Goal: Information Seeking & Learning: Learn about a topic

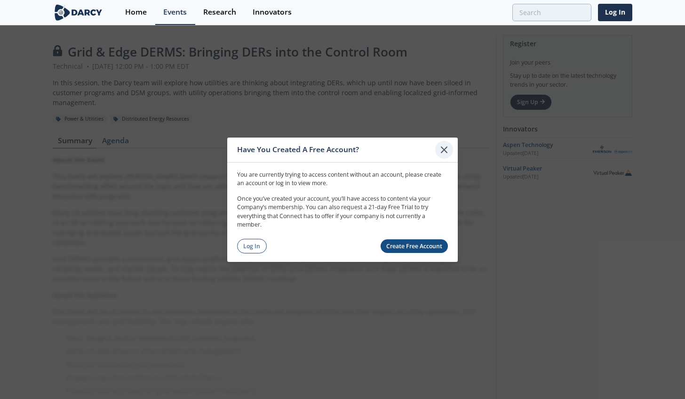
click at [447, 147] on icon at bounding box center [444, 149] width 6 height 6
click at [406, 241] on link "Create Free Account" at bounding box center [415, 246] width 68 height 14
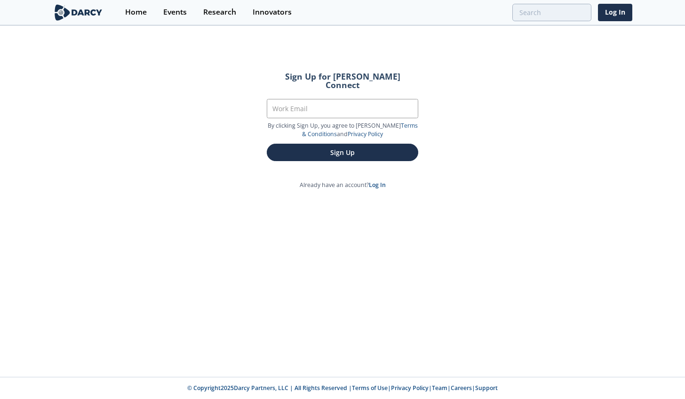
click at [318, 90] on form "Sign Up for Darcy Connect Work Email By clicking Sign Up, you agree to Darcy’s …" at bounding box center [343, 116] width 178 height 115
click at [317, 99] on input "Work Email" at bounding box center [343, 108] width 152 height 19
type input "hos@coned.com"
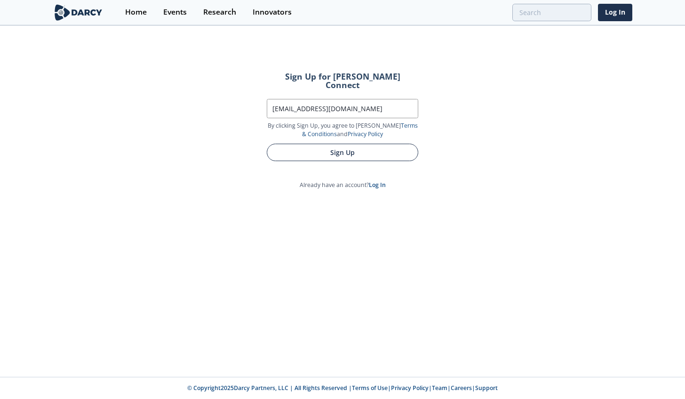
click at [327, 146] on button "Sign Up" at bounding box center [343, 152] width 152 height 17
click at [328, 146] on button "Sign Up" at bounding box center [343, 152] width 152 height 17
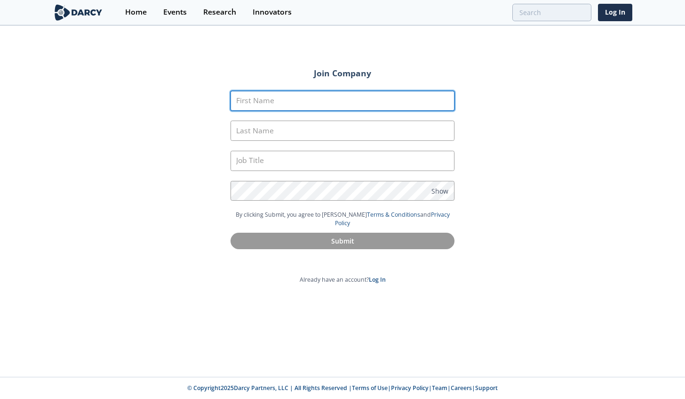
click at [324, 100] on input "First Name" at bounding box center [343, 101] width 224 height 20
type input "Sai Zhung"
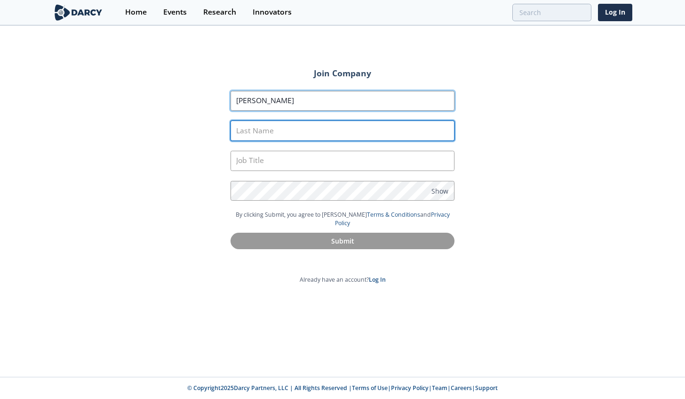
type input "Ho"
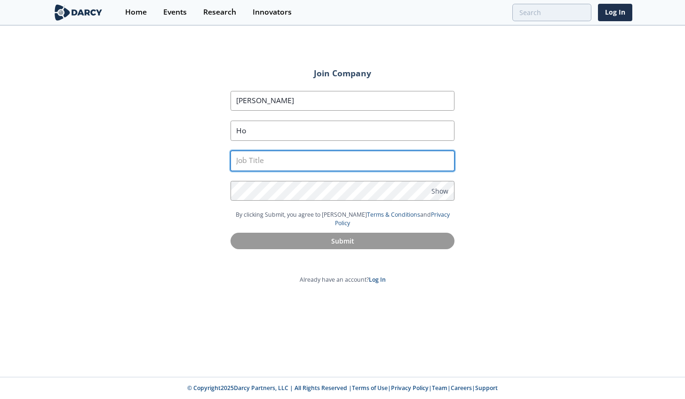
click at [267, 161] on input "text" at bounding box center [343, 161] width 224 height 20
type input "Clean Energy Engineer"
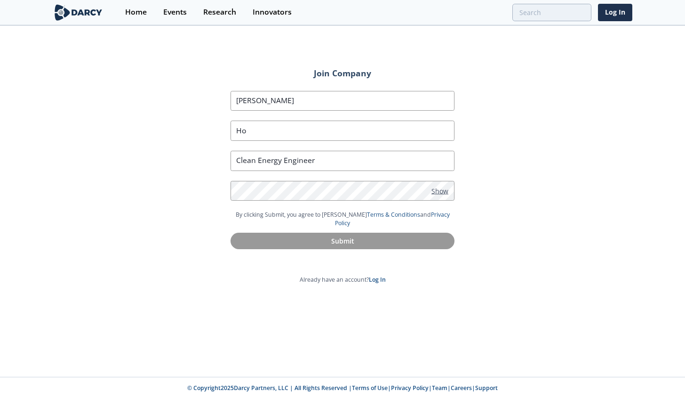
click at [433, 189] on span "Show" at bounding box center [440, 190] width 17 height 10
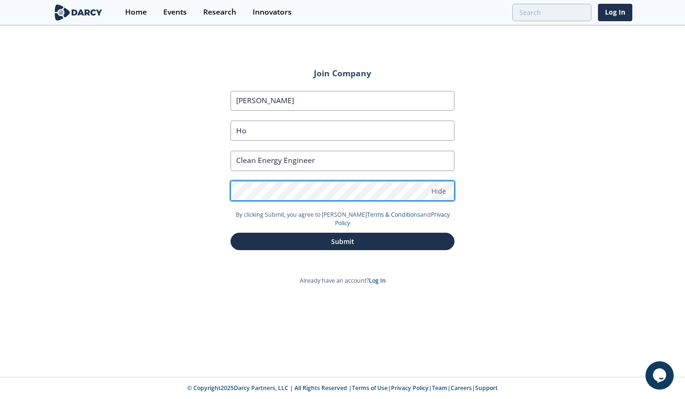
click at [385, 203] on section "First Name Sai Zhung Last Name Ho Job Title Clean Energy Engineer Password Hide" at bounding box center [343, 151] width 224 height 120
click at [158, 185] on div "Join Company First Name Sai Zhung Last Name Ho Job Title Clean Energy Engineer …" at bounding box center [342, 201] width 685 height 350
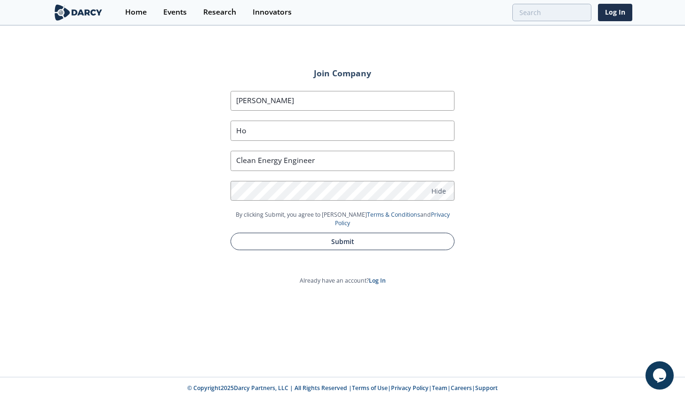
click at [375, 232] on button "Submit" at bounding box center [343, 240] width 224 height 17
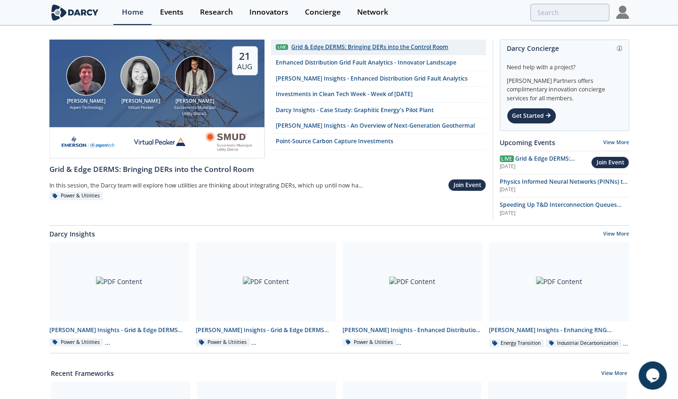
click at [329, 48] on div "Grid & Edge DERMS: Bringing DERs into the Control Room" at bounding box center [369, 47] width 157 height 8
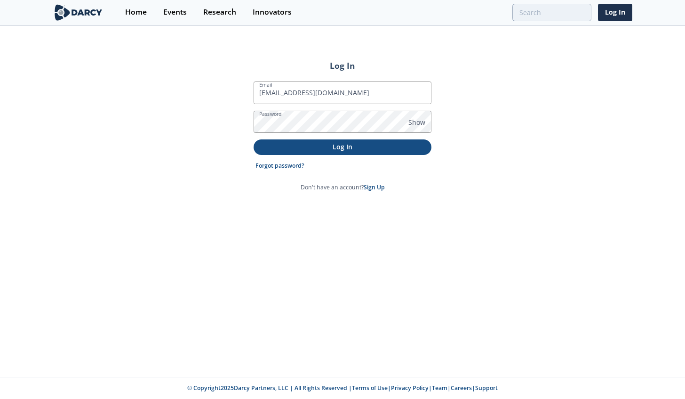
click at [339, 145] on p "Log In" at bounding box center [342, 147] width 165 height 10
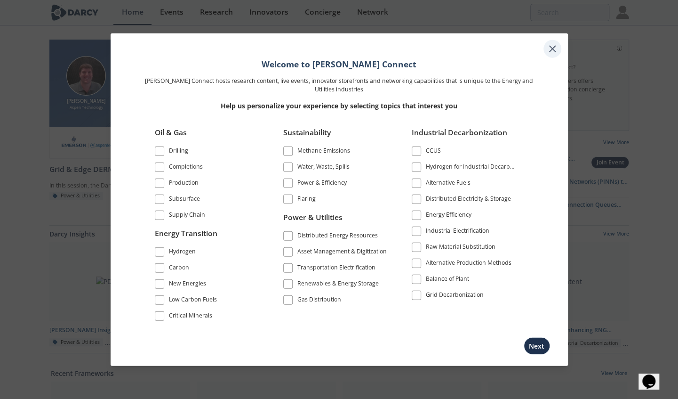
click at [558, 49] on div at bounding box center [553, 49] width 18 height 18
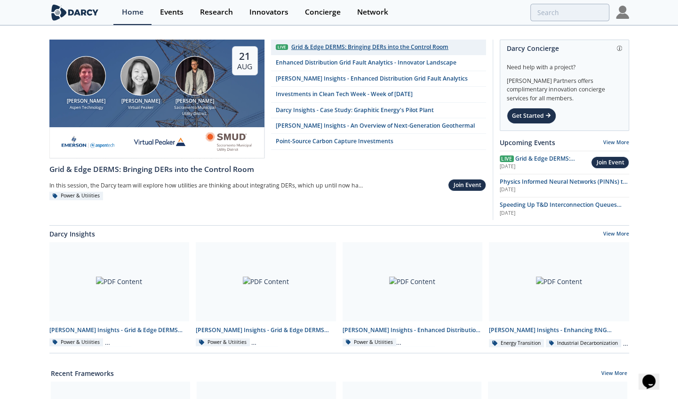
click at [363, 45] on div "Grid & Edge DERMS: Bringing DERs into the Control Room" at bounding box center [369, 47] width 157 height 8
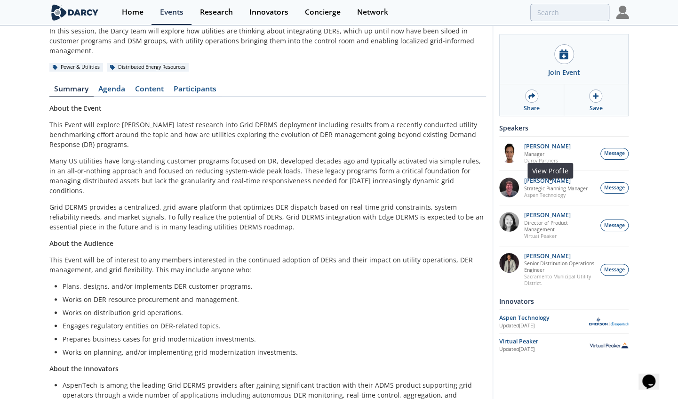
scroll to position [120, 0]
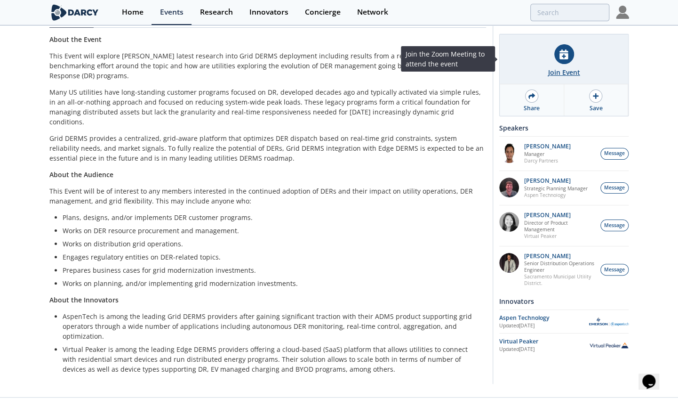
click at [570, 61] on div at bounding box center [564, 54] width 20 height 20
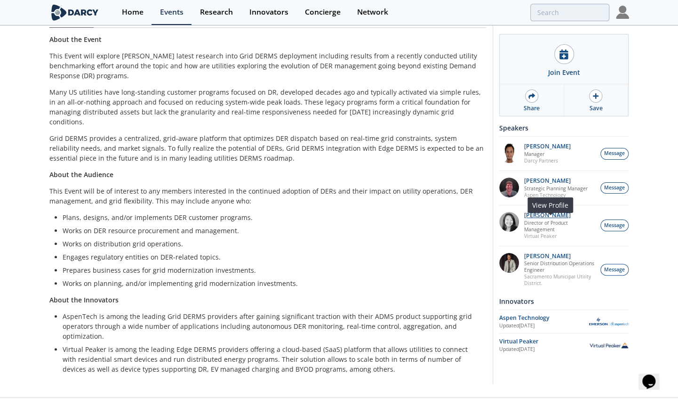
click at [537, 218] on p "[PERSON_NAME]" at bounding box center [560, 215] width 72 height 7
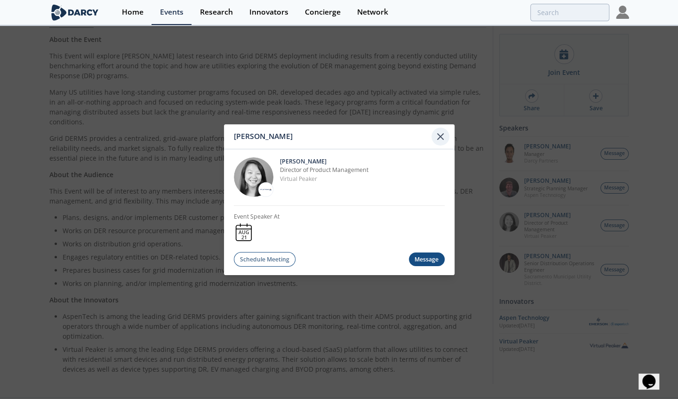
click at [444, 137] on icon at bounding box center [440, 135] width 11 height 11
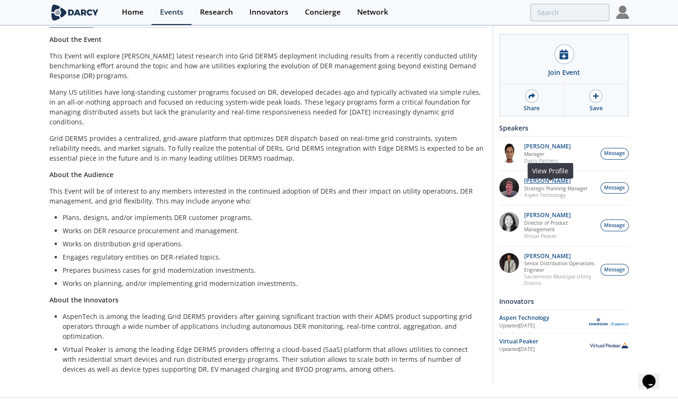
click at [537, 184] on p "[PERSON_NAME]" at bounding box center [556, 180] width 64 height 7
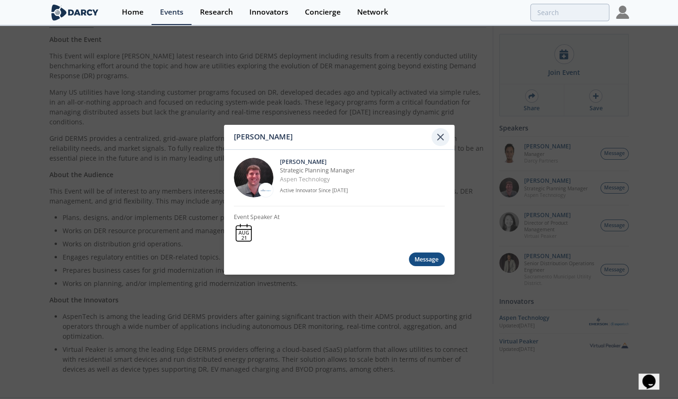
click at [445, 132] on icon at bounding box center [440, 136] width 11 height 11
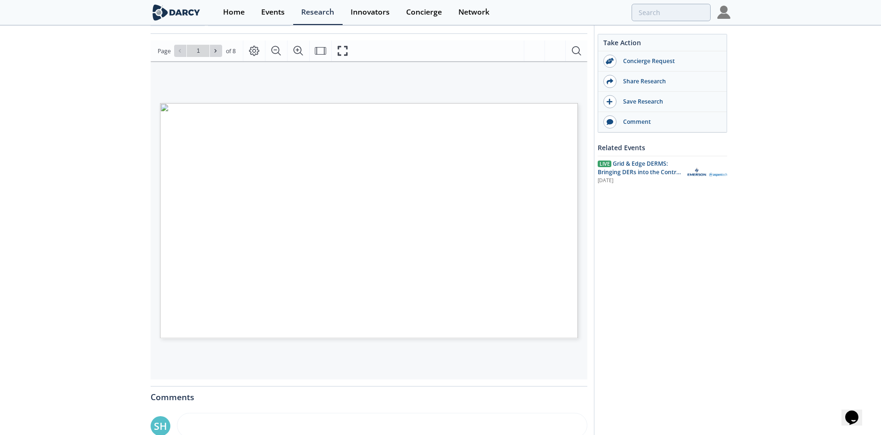
scroll to position [286, 0]
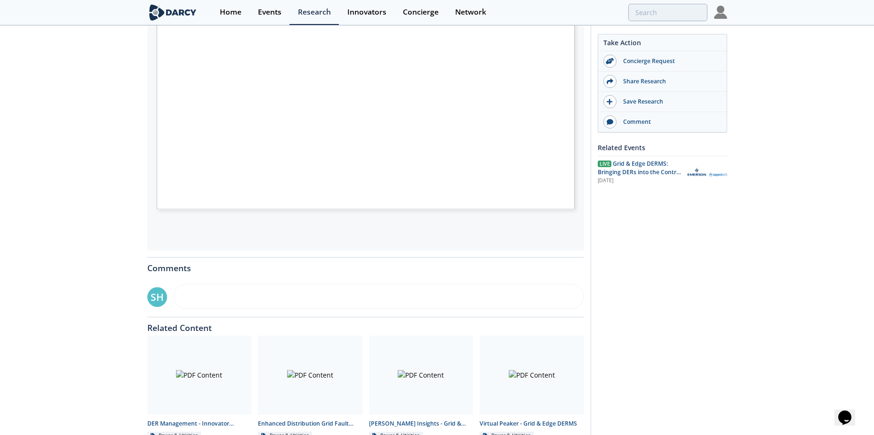
click at [114, 211] on div "Darcy Insights - Grid & Edge DERMS Integration Insight • Updated August 21, 202…" at bounding box center [437, 123] width 874 height 672
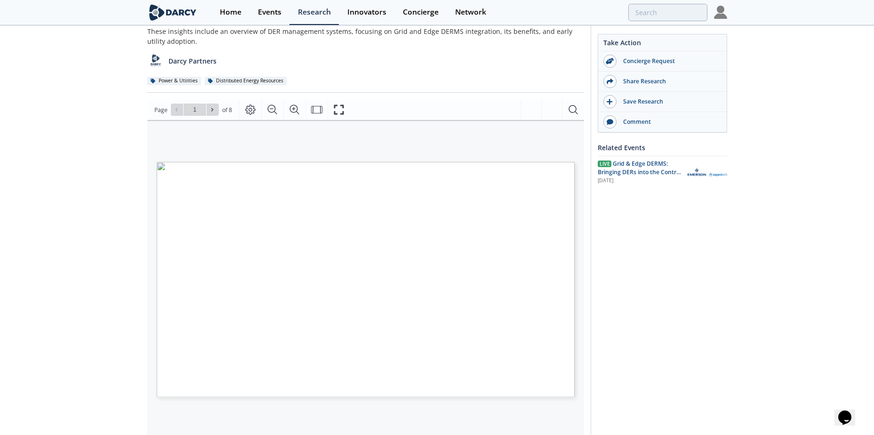
scroll to position [51, 0]
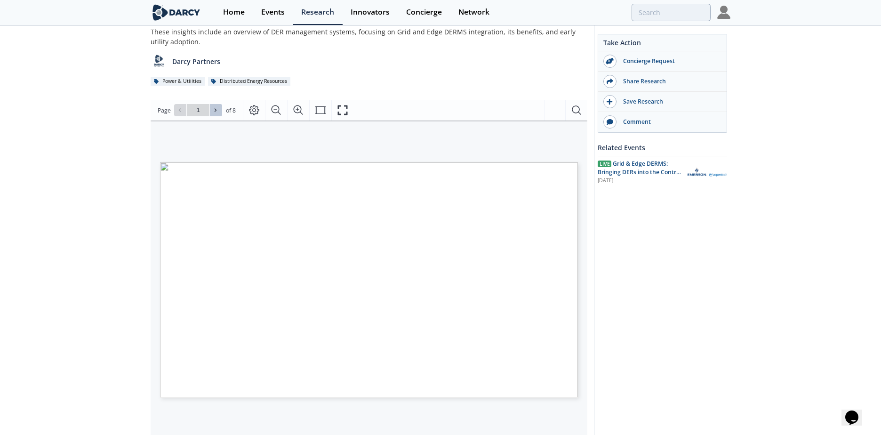
click at [219, 113] on button at bounding box center [216, 110] width 12 height 12
type input "2"
click at [218, 113] on span at bounding box center [216, 110] width 7 height 7
type input "3"
click at [218, 113] on span at bounding box center [216, 110] width 7 height 7
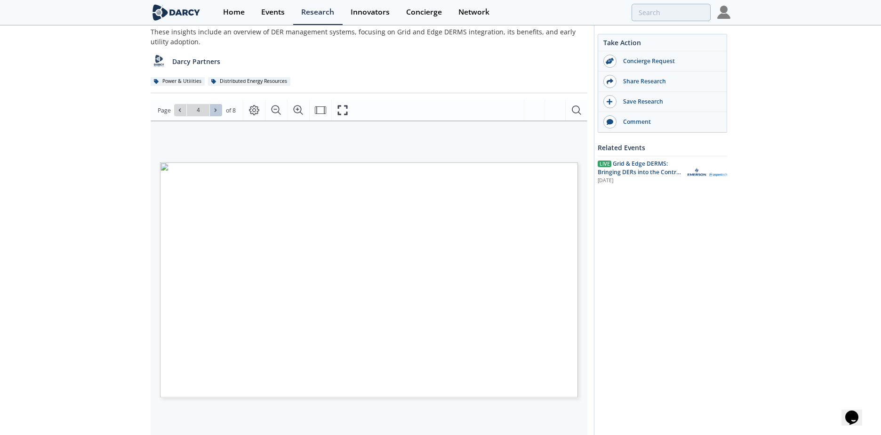
click at [218, 109] on span at bounding box center [216, 110] width 7 height 7
click at [219, 109] on button at bounding box center [216, 110] width 12 height 12
type input "8"
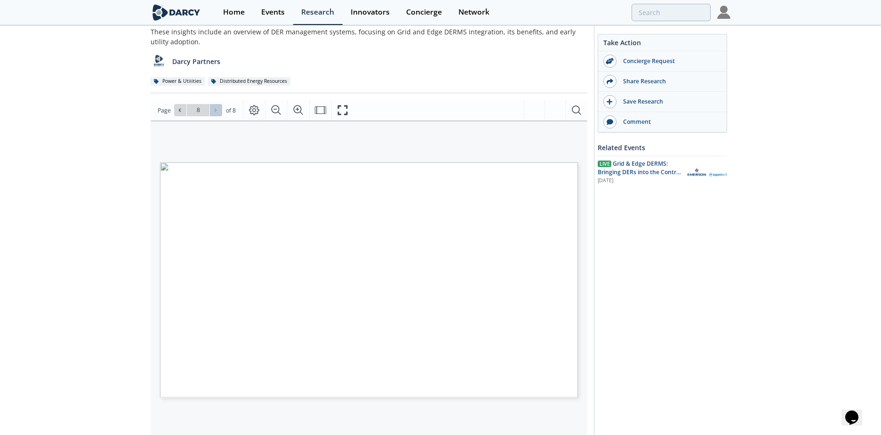
click at [219, 109] on div "Go to Page 8" at bounding box center [198, 110] width 48 height 12
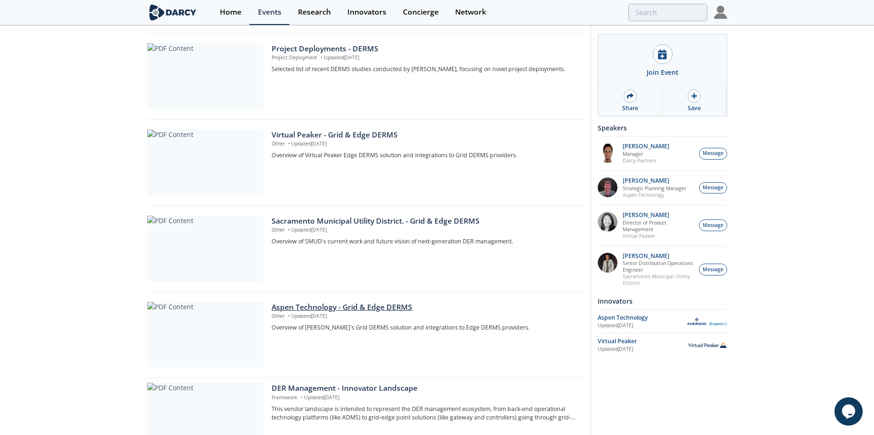
scroll to position [335, 0]
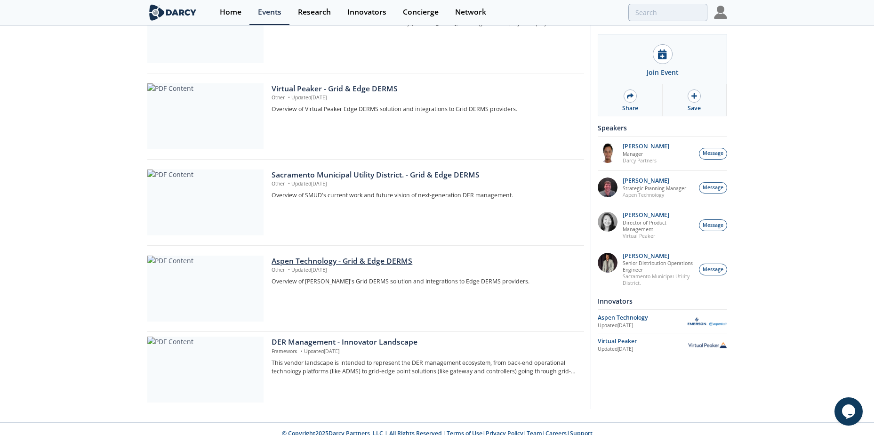
click at [322, 256] on div "Aspen Technology - Grid & Edge DERMS" at bounding box center [424, 261] width 305 height 11
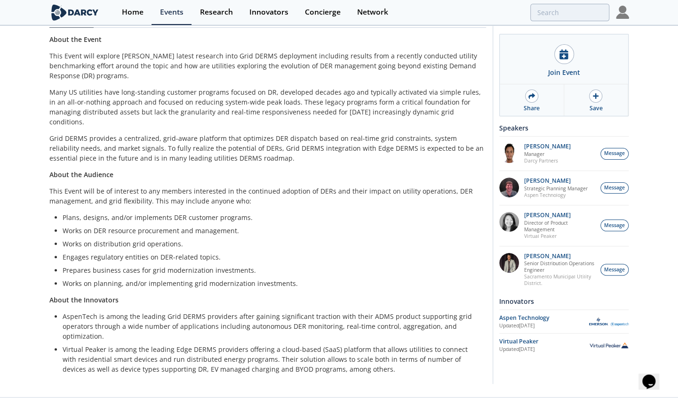
drag, startPoint x: 340, startPoint y: 149, endPoint x: 346, endPoint y: 27, distance: 121.6
click at [338, 147] on div "About the Event This Event will explore [PERSON_NAME] latest research into Grid…" at bounding box center [267, 203] width 437 height 339
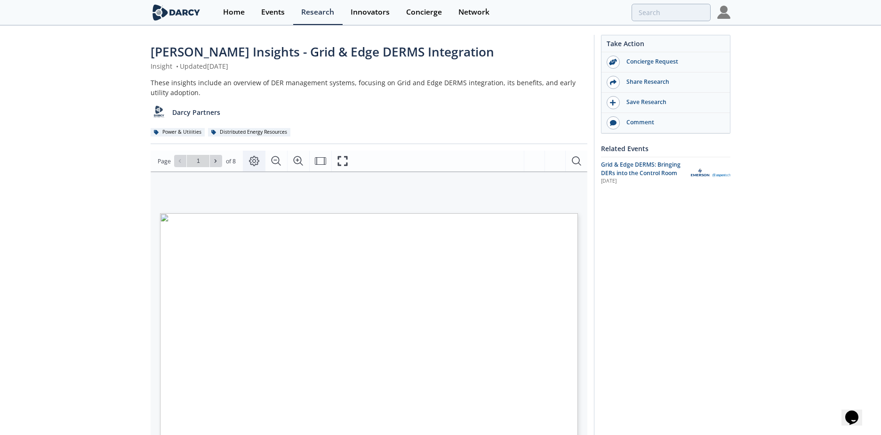
click at [253, 163] on icon "Page Layout" at bounding box center [254, 161] width 10 height 10
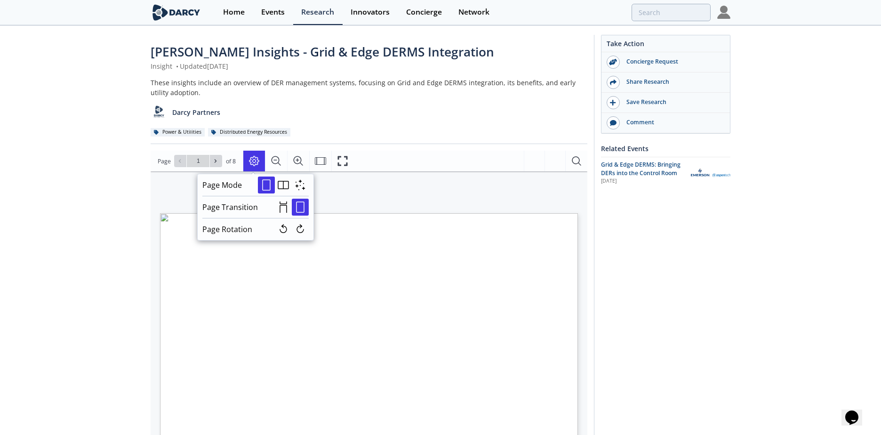
click at [253, 163] on icon "Page Layout" at bounding box center [254, 161] width 10 height 10
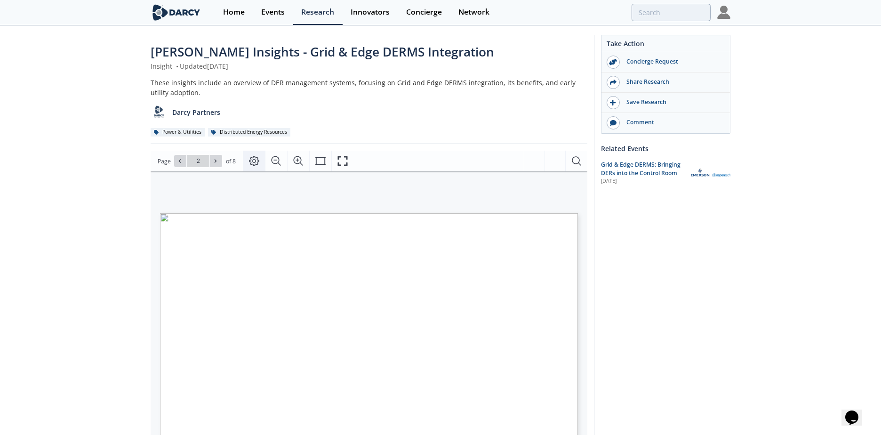
type input "1"
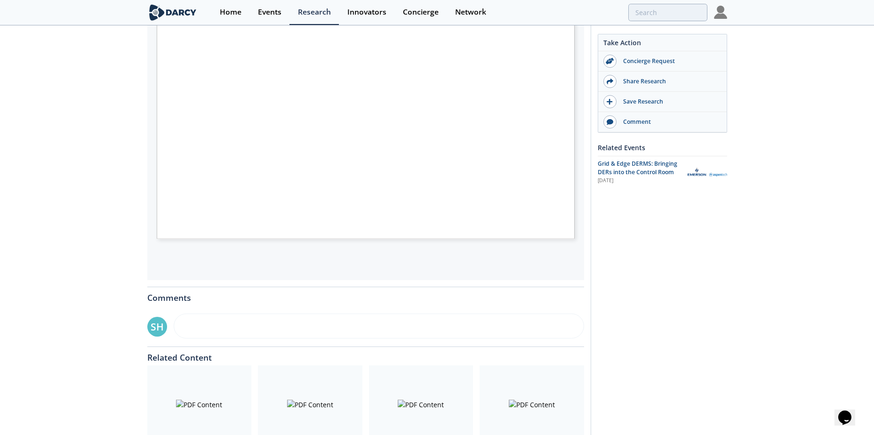
scroll to position [286, 0]
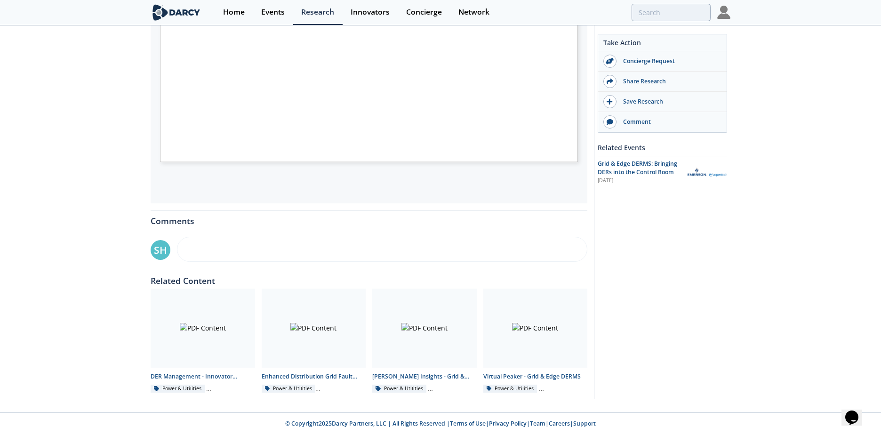
click at [201, 126] on span "Page 1" at bounding box center [577, 139] width 815 height 402
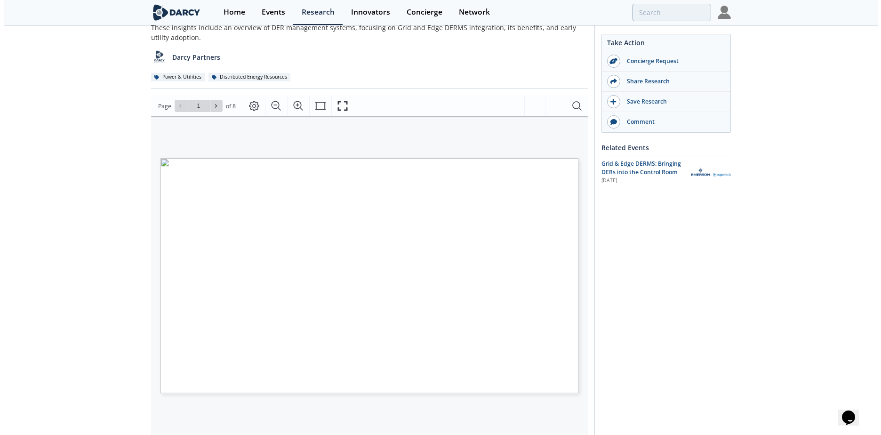
scroll to position [42, 0]
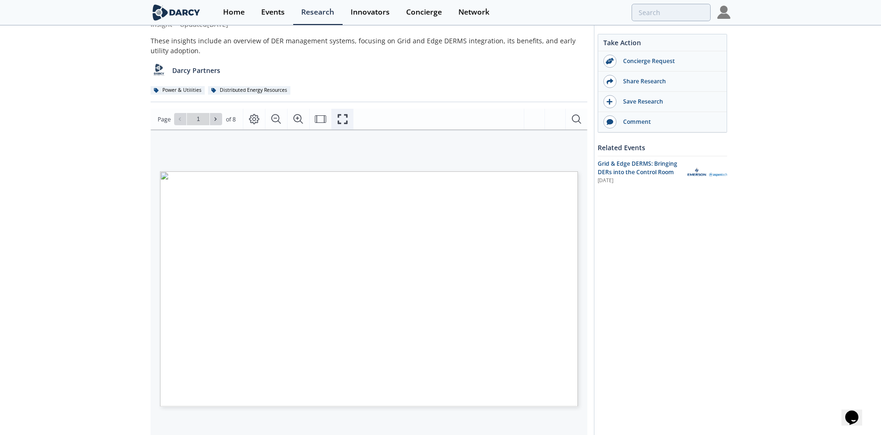
click at [344, 126] on button "Fullscreen" at bounding box center [342, 119] width 22 height 21
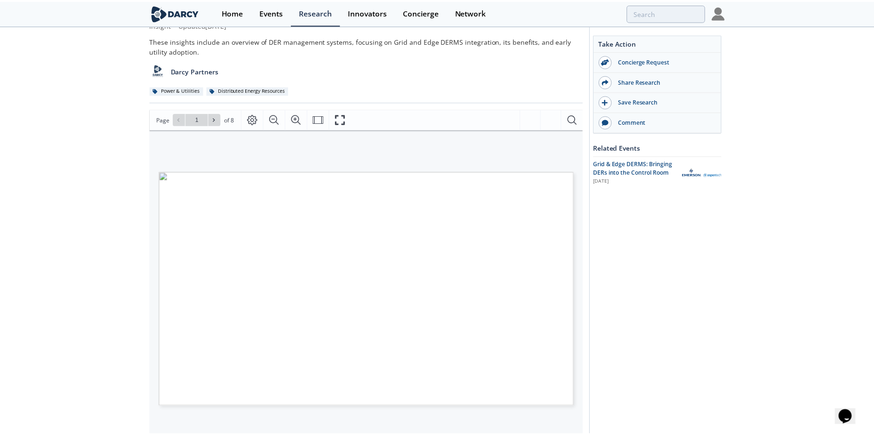
scroll to position [0, 0]
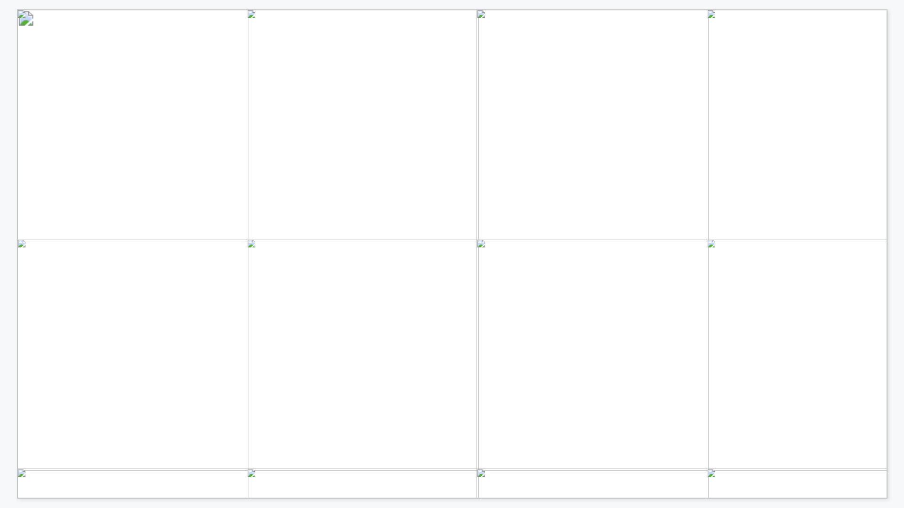
click at [198, 434] on div "GRID & EDGE DERMS INTEGRATION DARCY INSIGHTS PDF POWER & UTILITIES SMUD East Ca…" at bounding box center [457, 258] width 880 height 499
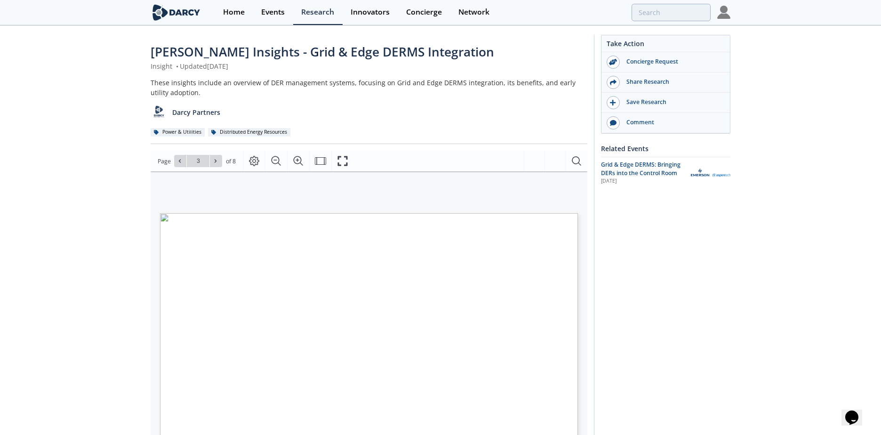
click at [197, 300] on span "standards," at bounding box center [190, 300] width 18 height 4
click at [219, 164] on button at bounding box center [216, 161] width 12 height 12
type input "2"
click at [219, 162] on button at bounding box center [216, 161] width 12 height 12
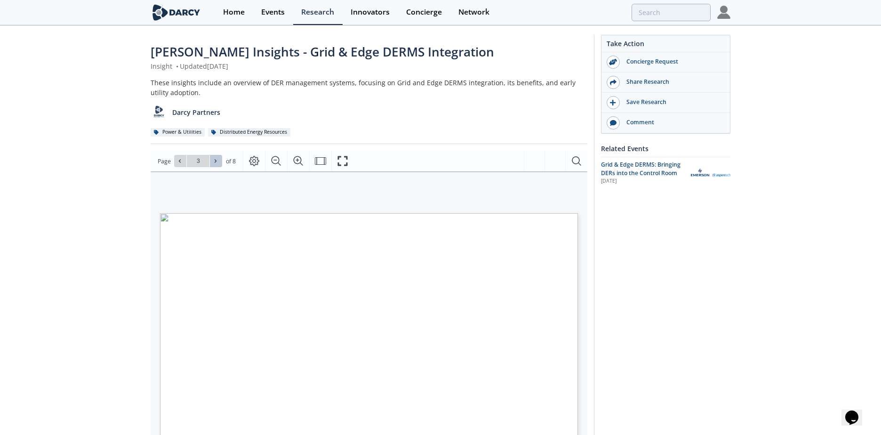
click at [219, 161] on button at bounding box center [216, 161] width 12 height 12
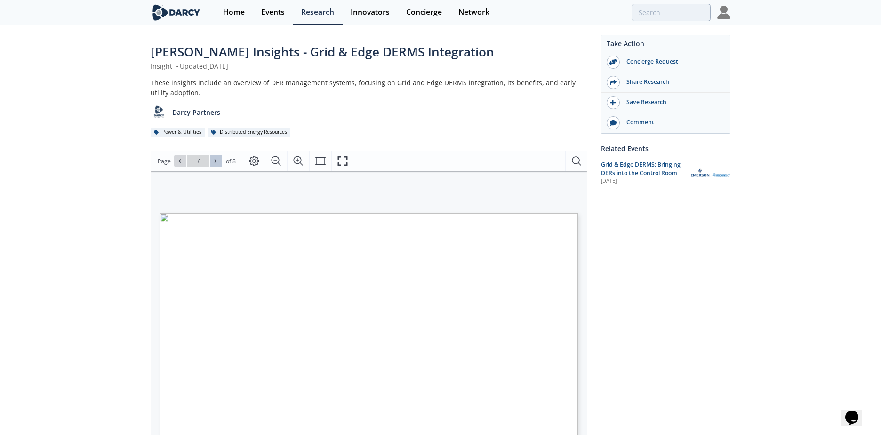
type input "8"
click at [219, 161] on div "Go to Page 8" at bounding box center [198, 161] width 48 height 12
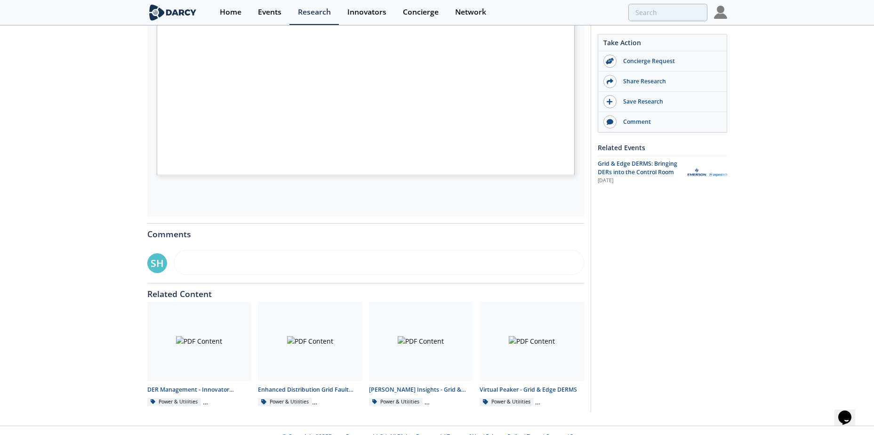
scroll to position [286, 0]
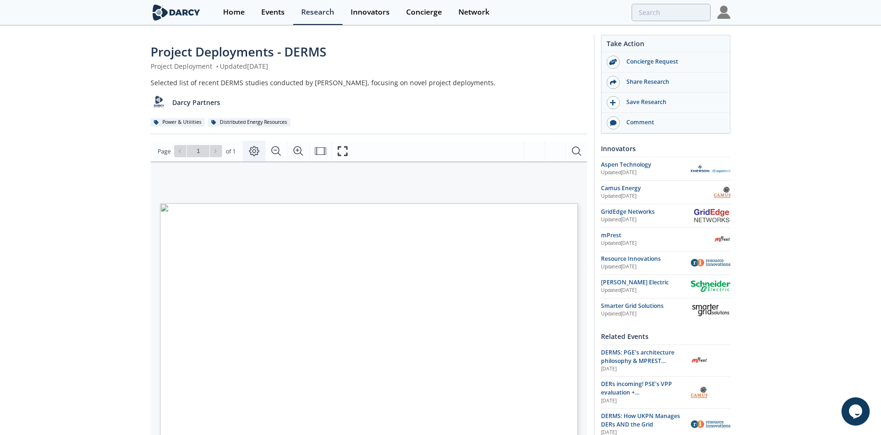
click at [257, 150] on icon "Page Layout" at bounding box center [253, 150] width 11 height 11
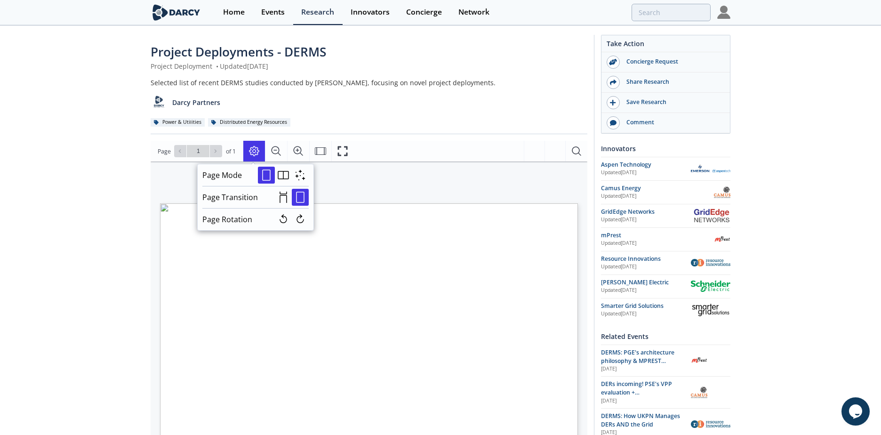
click at [255, 153] on icon "Page Layout" at bounding box center [253, 150] width 11 height 11
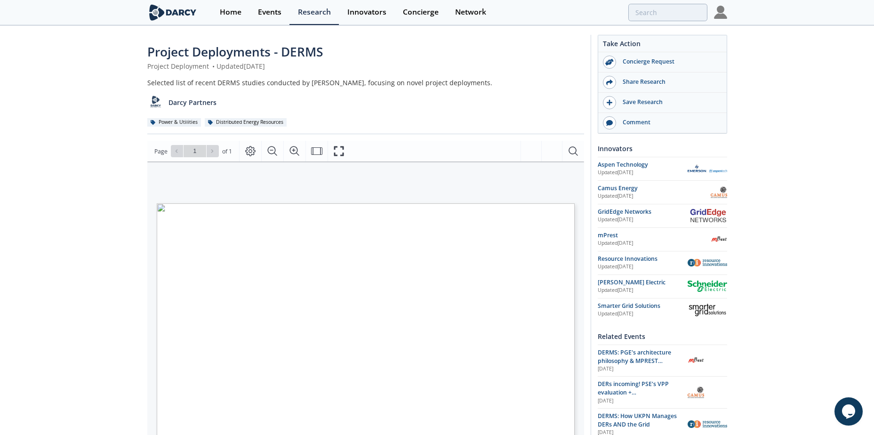
click at [80, 305] on div "Project Deployments - DERMS Project Deployment • Updated [DATE] Selected list o…" at bounding box center [437, 357] width 874 height 662
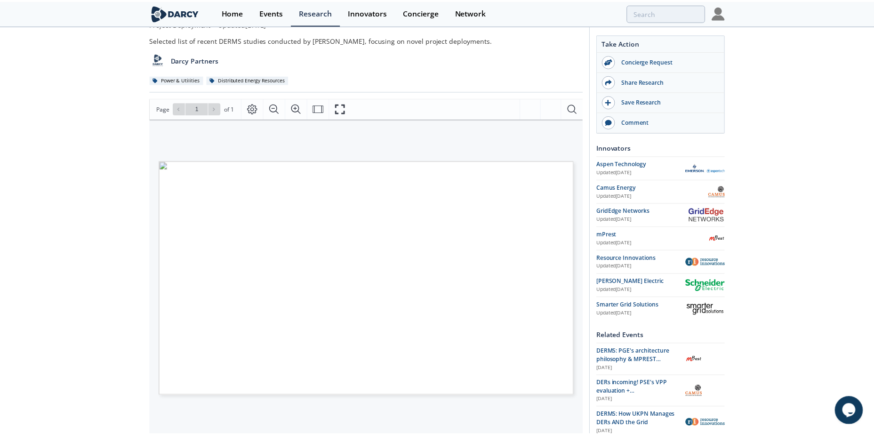
scroll to position [41, 0]
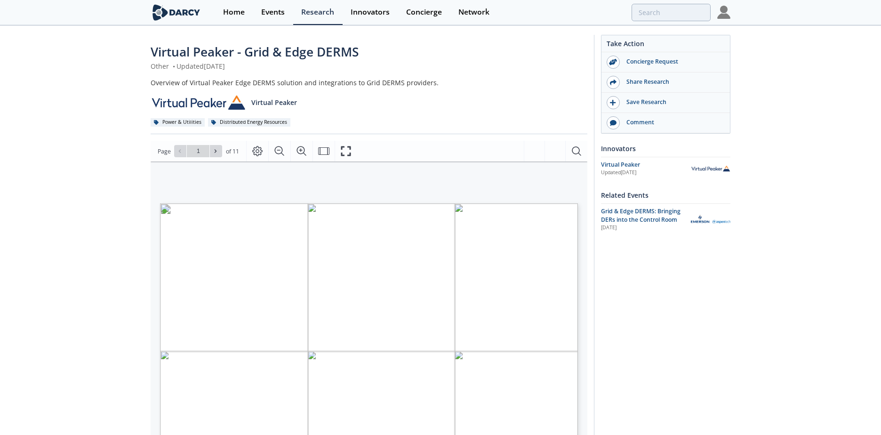
type input "2"
type input "3"
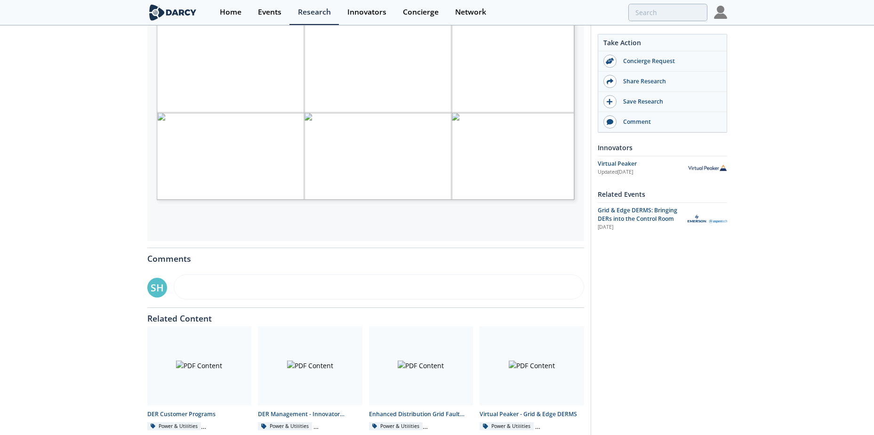
scroll to position [229, 0]
